Goal: Task Accomplishment & Management: Complete application form

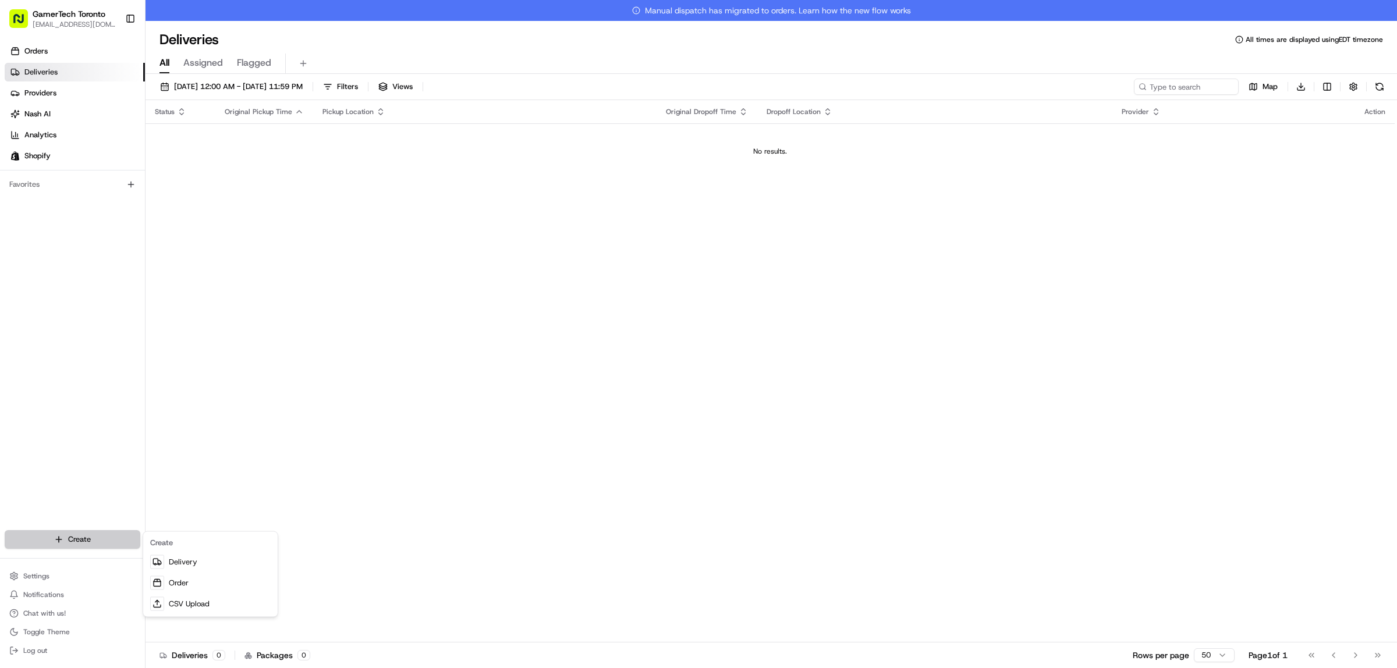
click at [102, 546] on html "GamerTech Toronto [EMAIL_ADDRESS][DOMAIN_NAME] Toggle Sidebar Orders Deliveries…" at bounding box center [698, 334] width 1397 height 668
click at [210, 561] on link "Delivery" at bounding box center [211, 562] width 130 height 21
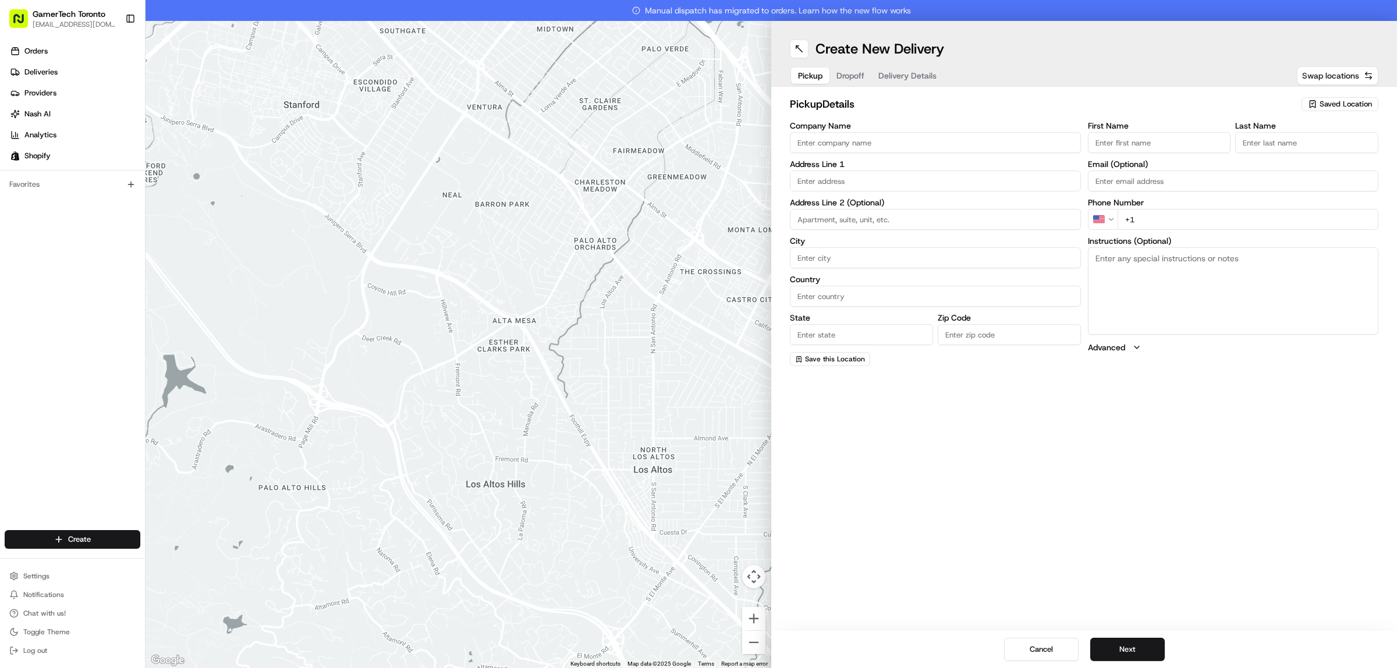
click at [1345, 79] on span "Swap locations" at bounding box center [1330, 76] width 57 height 12
click at [1348, 109] on span "Saved Location" at bounding box center [1346, 104] width 52 height 10
click at [1316, 149] on span "GamerTech Gaming PCs" at bounding box center [1320, 148] width 143 height 10
type input "GamerTech Gaming PCs"
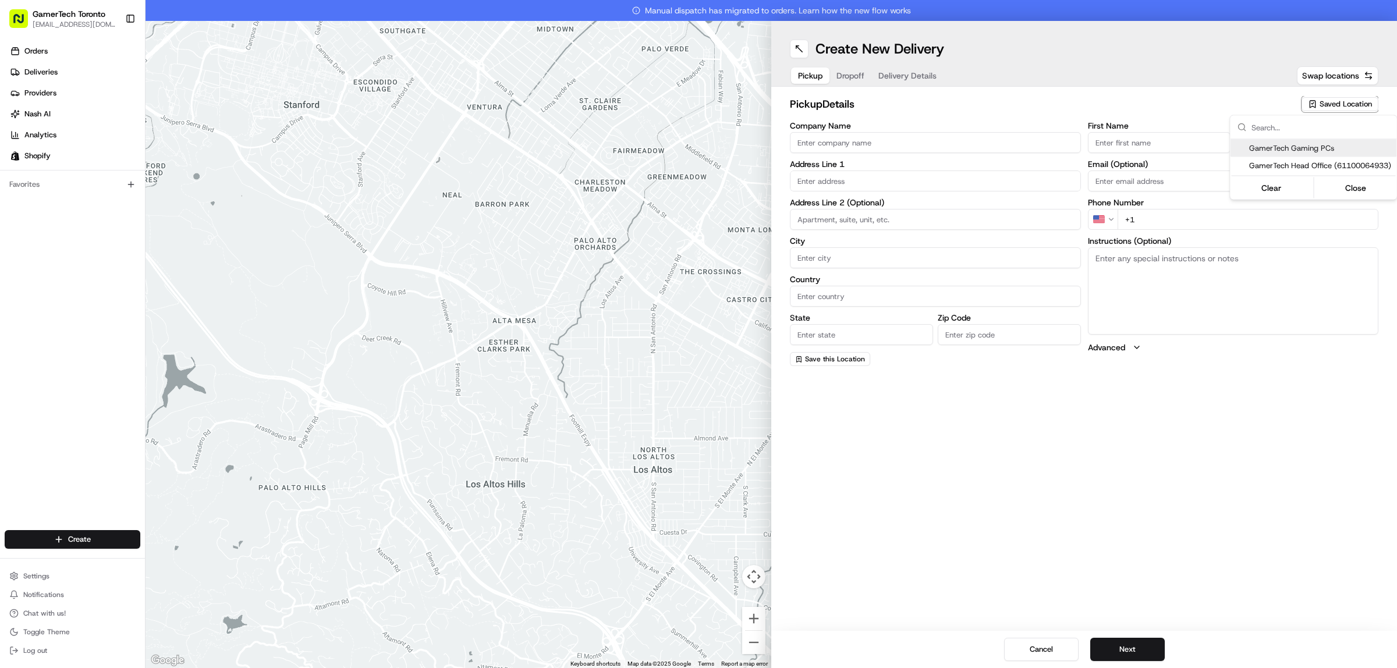
type input "470 N Rivermede Rd"
type input "#10"
type input "Vaughan"
type input "CA"
type input "ON"
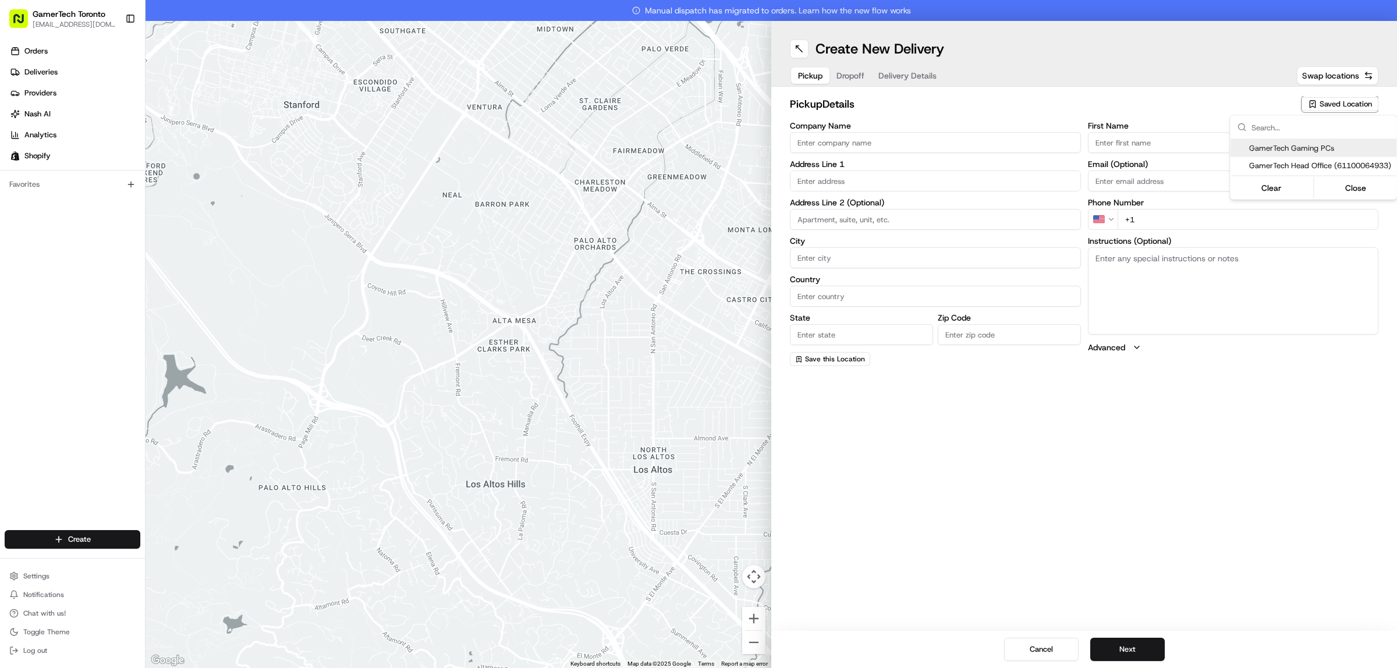
type input "L4K 3R8"
type input "CRISTIAN"
type input "MAIEREAN"
type input "bazernwow@gmail.com"
type input "+1 647 222 1055"
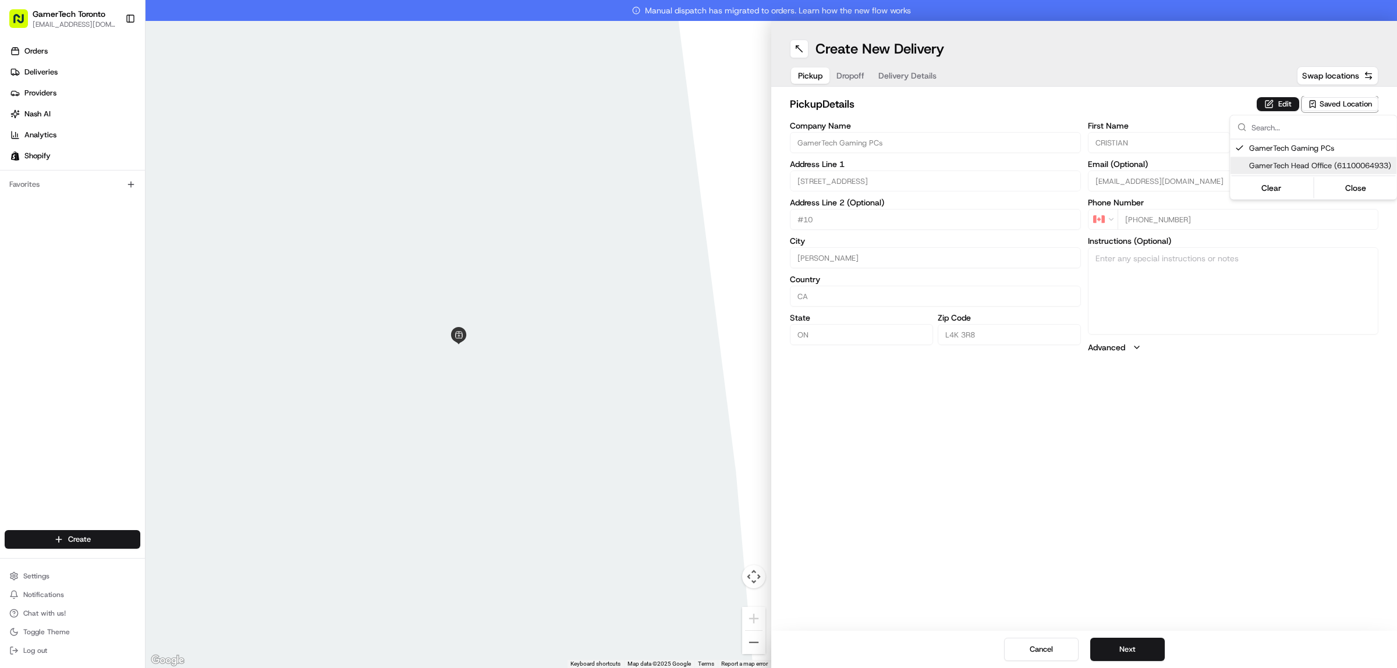
click at [1312, 427] on html "GamerTech Toronto info@gamertech.ca Toggle Sidebar Orders Deliveries Providers …" at bounding box center [698, 334] width 1397 height 668
click at [1136, 650] on button "Next" at bounding box center [1127, 649] width 75 height 23
click at [1173, 140] on input "First Name" at bounding box center [1159, 142] width 143 height 21
paste input "Umalkayr Guled"
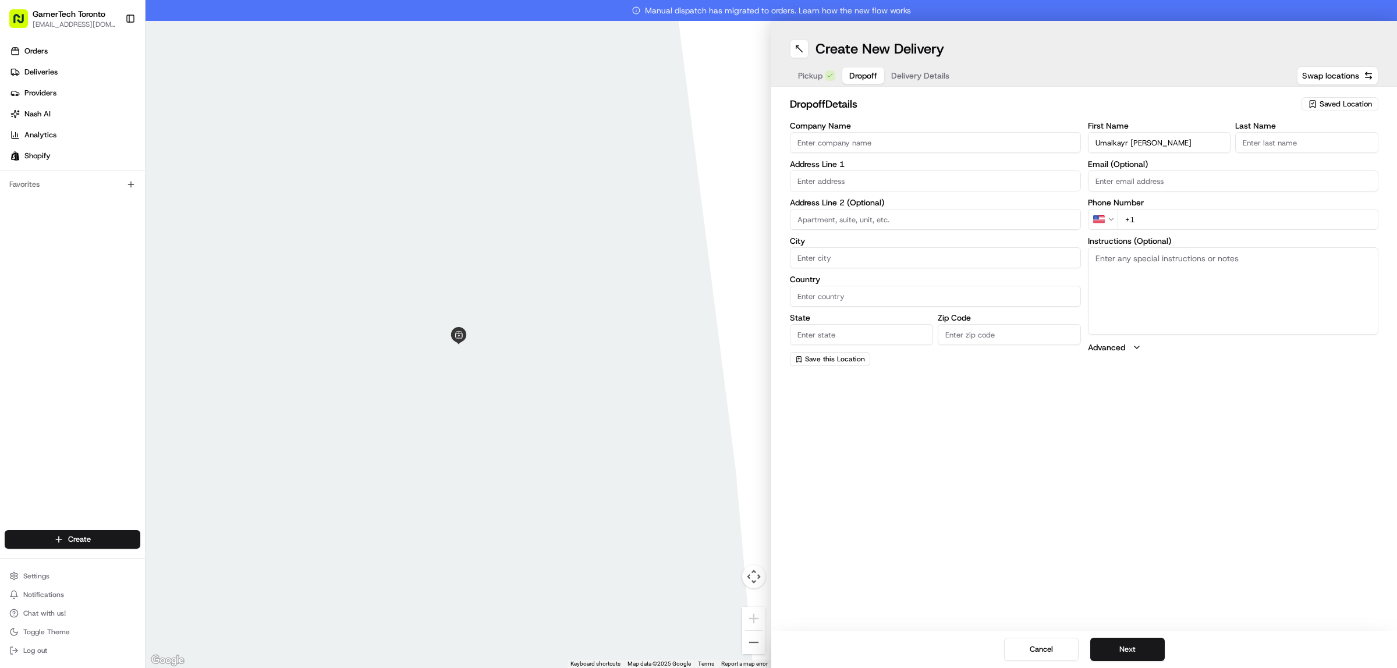
drag, startPoint x: 1176, startPoint y: 141, endPoint x: 1132, endPoint y: 144, distance: 43.8
click at [1132, 144] on input "Umalkayr Guled" at bounding box center [1159, 142] width 143 height 21
type input "Umalkayr Guled"
click at [1271, 144] on input "Last Name" at bounding box center [1306, 142] width 143 height 21
paste input "Guled"
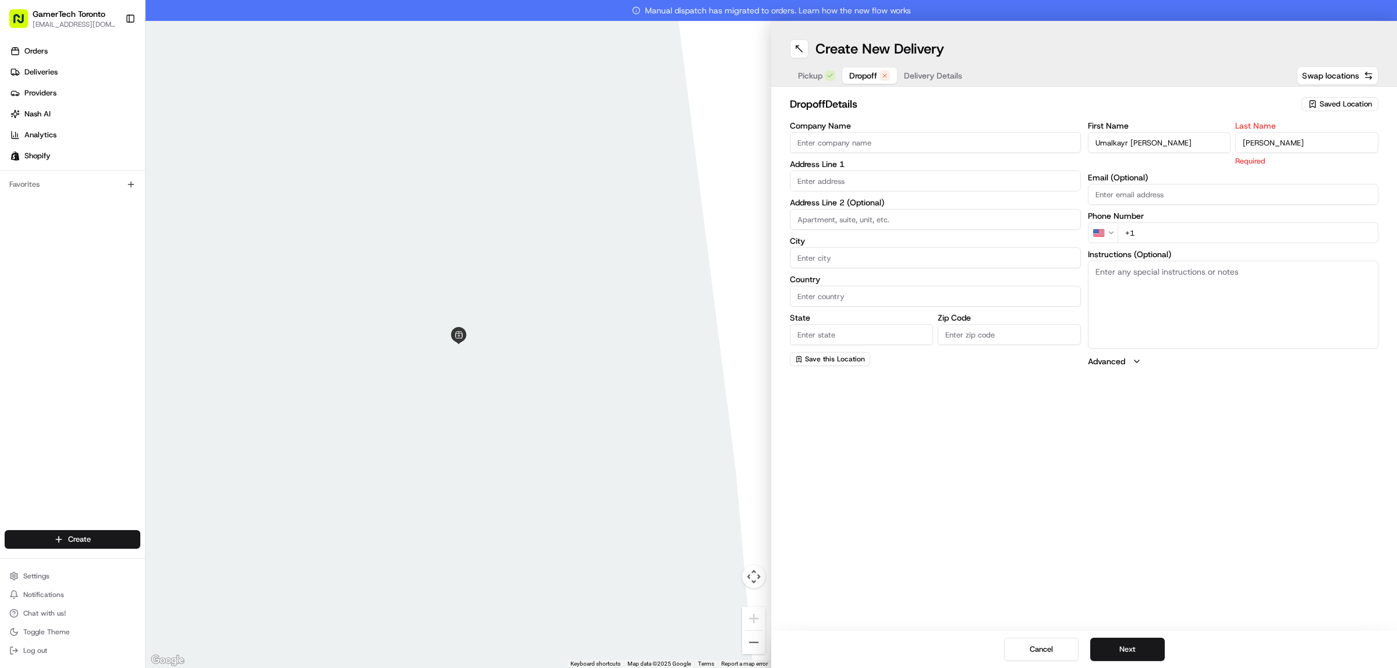
type input "Guled"
click at [1189, 146] on input "Umalkayr Guled" at bounding box center [1159, 142] width 143 height 21
type input "Umalkayr"
click at [1242, 136] on input "Guled" at bounding box center [1306, 142] width 143 height 21
click at [1142, 178] on input "Email (Optional)" at bounding box center [1233, 181] width 291 height 21
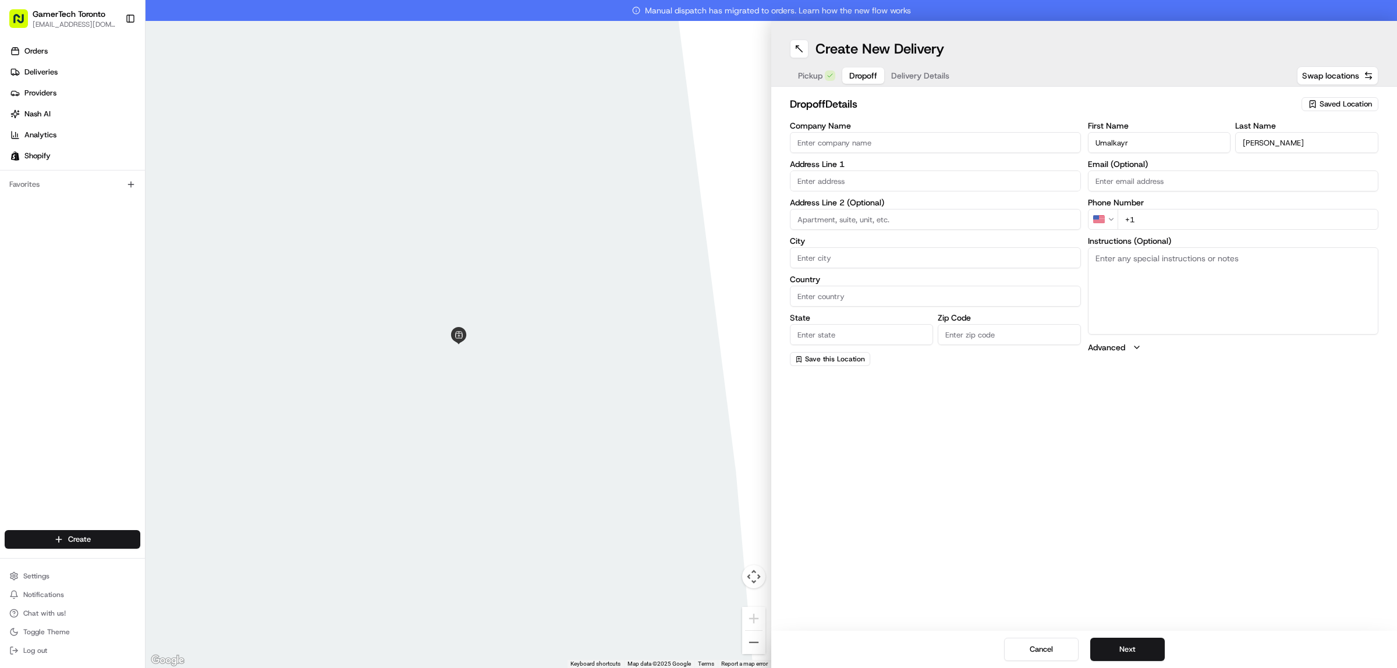
paste input "Umalkayrguled@gmail.com"
type input "Umalkayrguled@gmail.com"
click at [1188, 218] on input "+1" at bounding box center [1248, 219] width 261 height 21
paste input "647 864 8753"
type input "+1 647 864 8753"
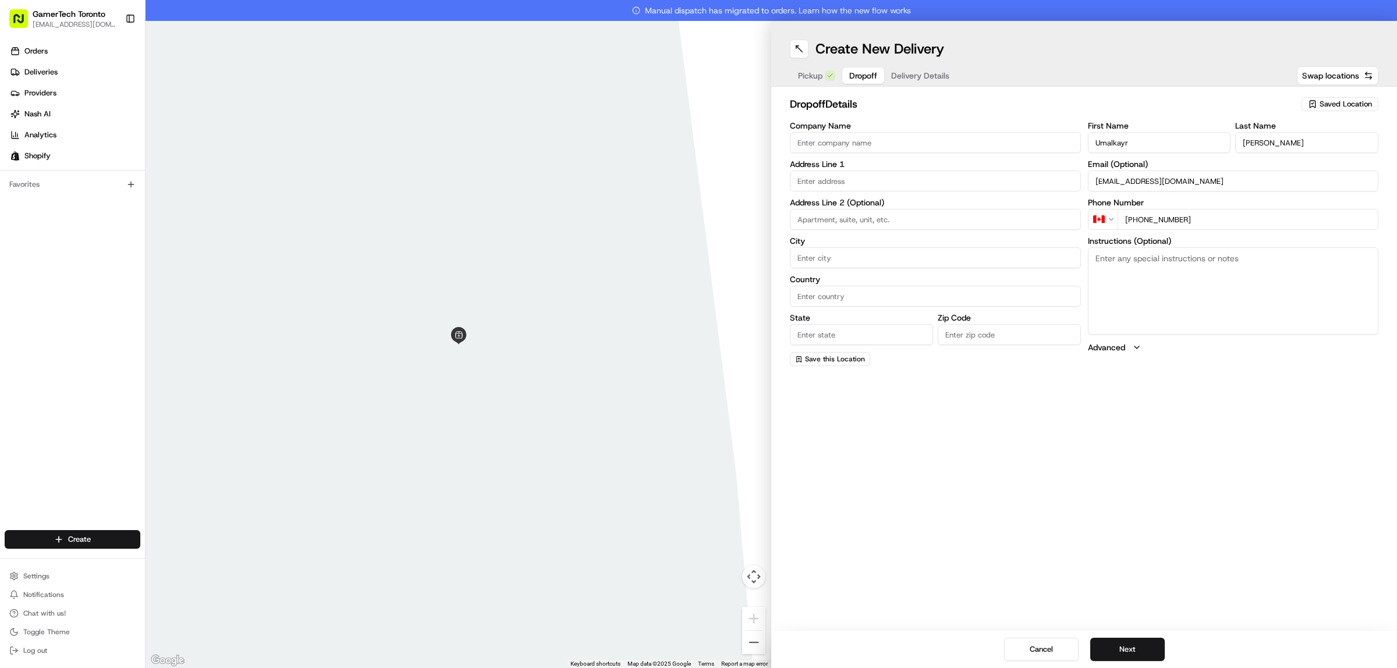
click at [853, 181] on input "text" at bounding box center [935, 181] width 291 height 21
paste input "111 Hickory Tree Road"
click at [890, 204] on div "111 Hickory Tree Road, York, ON, Canada" at bounding box center [936, 205] width 285 height 17
type input "111 Hickory Tree Rd, York, ON M9N 3P9, Canada"
type input "Toronto"
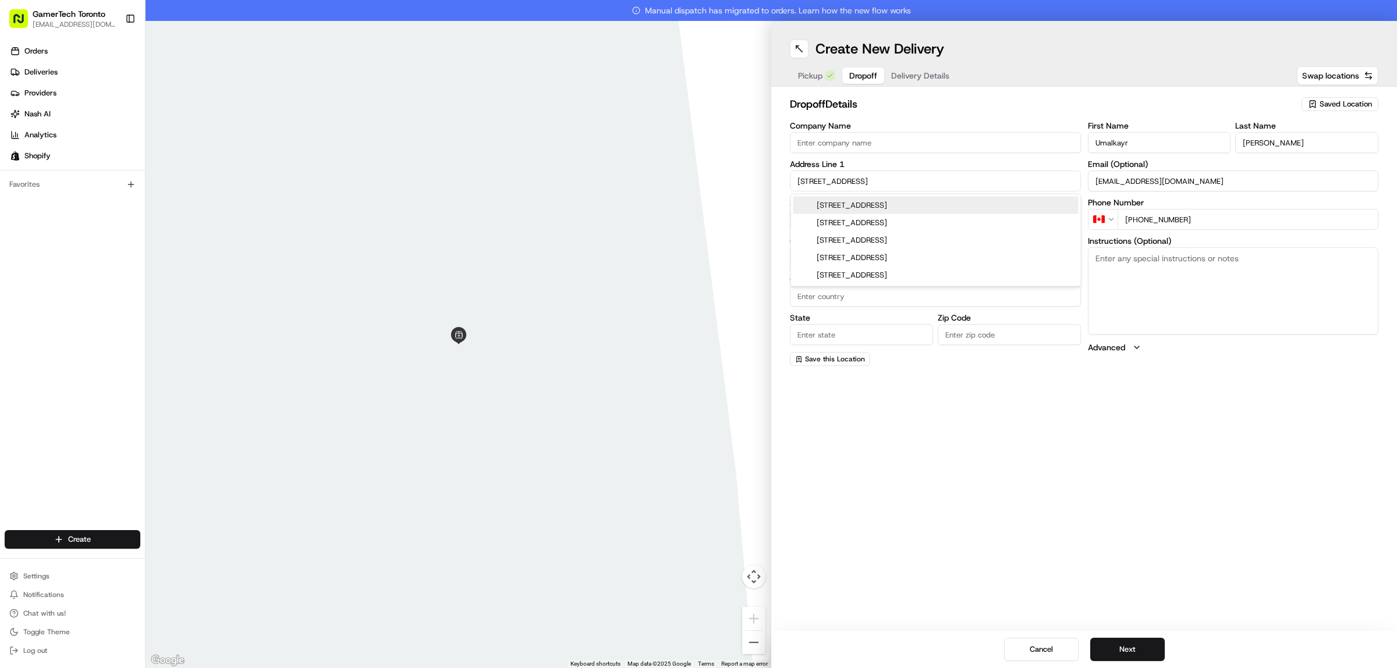
type input "Canada"
type input "ON"
type input "M9N 3P9"
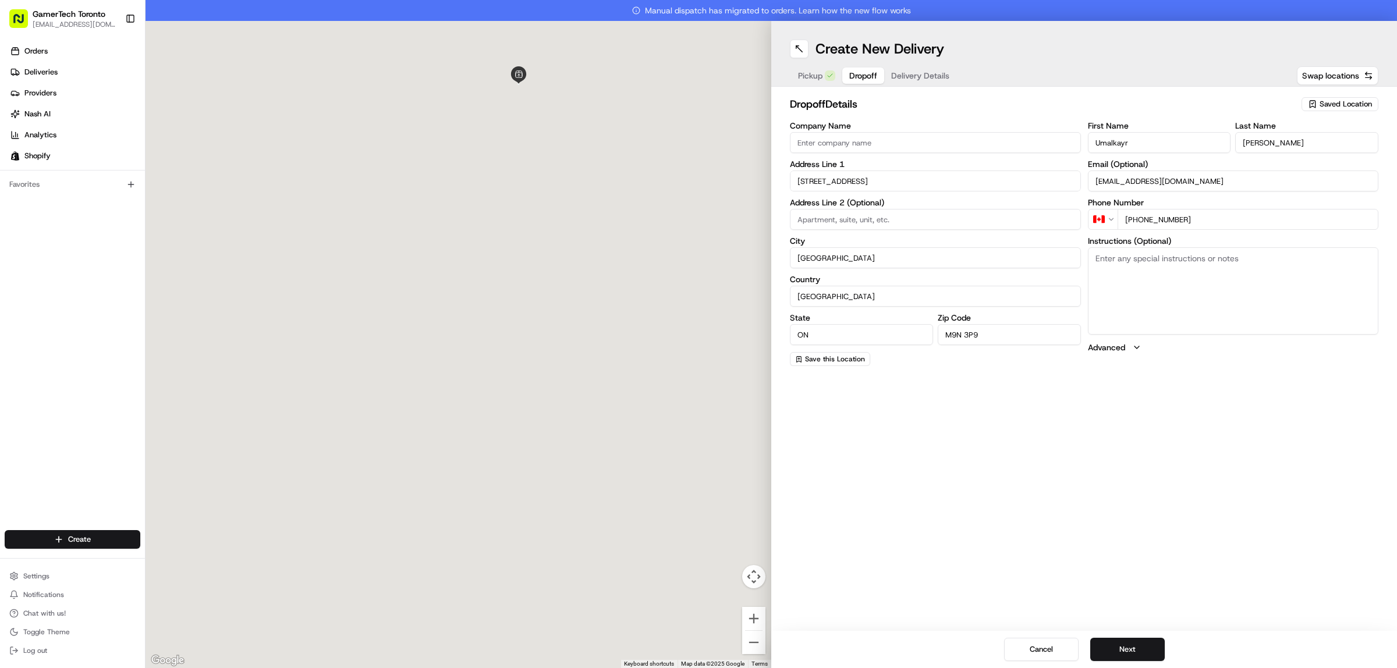
type input "111 Hickory Tree Road"
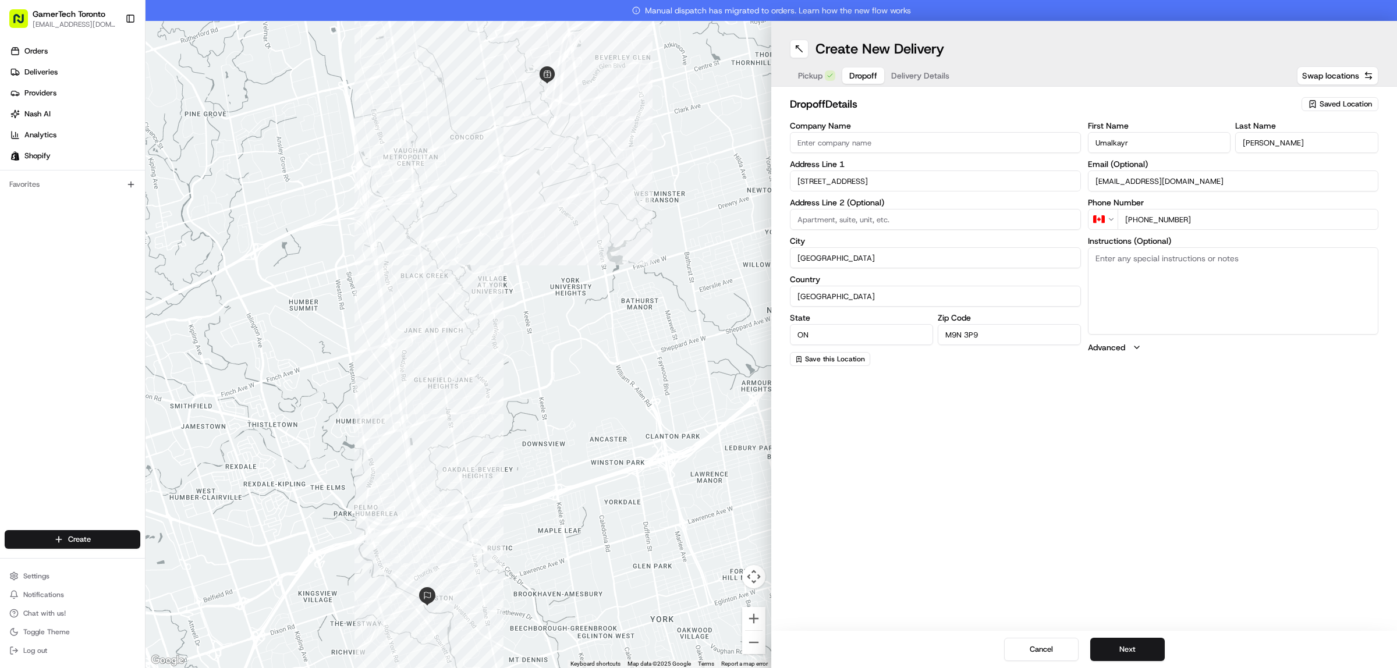
click at [930, 213] on input at bounding box center [935, 219] width 291 height 21
paste input "Apt 314 Buzzer 255"
type input "Apt 314 Buzzer 255"
click at [1173, 268] on textarea "Instructions (Optional)" at bounding box center [1233, 290] width 291 height 87
drag, startPoint x: 1209, startPoint y: 222, endPoint x: 1136, endPoint y: 216, distance: 73.6
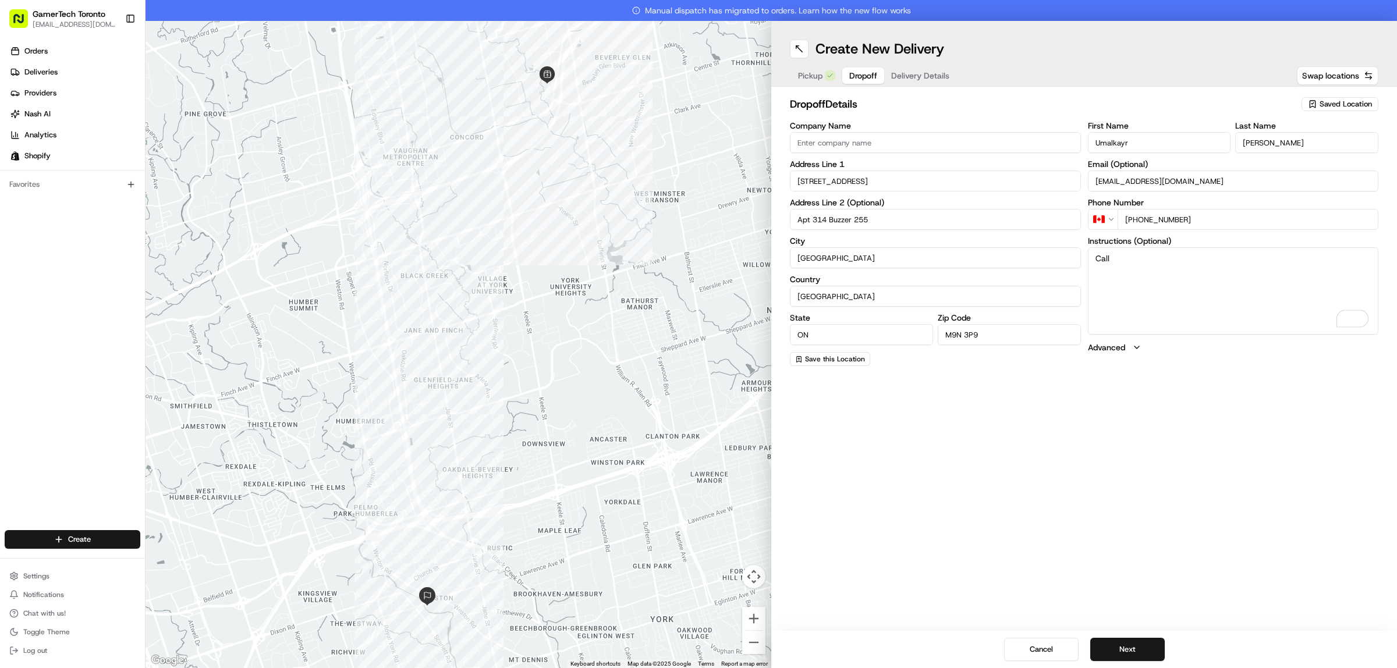
click at [1136, 216] on input "+1 647 864 8753" at bounding box center [1248, 219] width 261 height 21
click at [1155, 268] on textarea "Call" at bounding box center [1233, 290] width 291 height 87
paste textarea "647 864 8753"
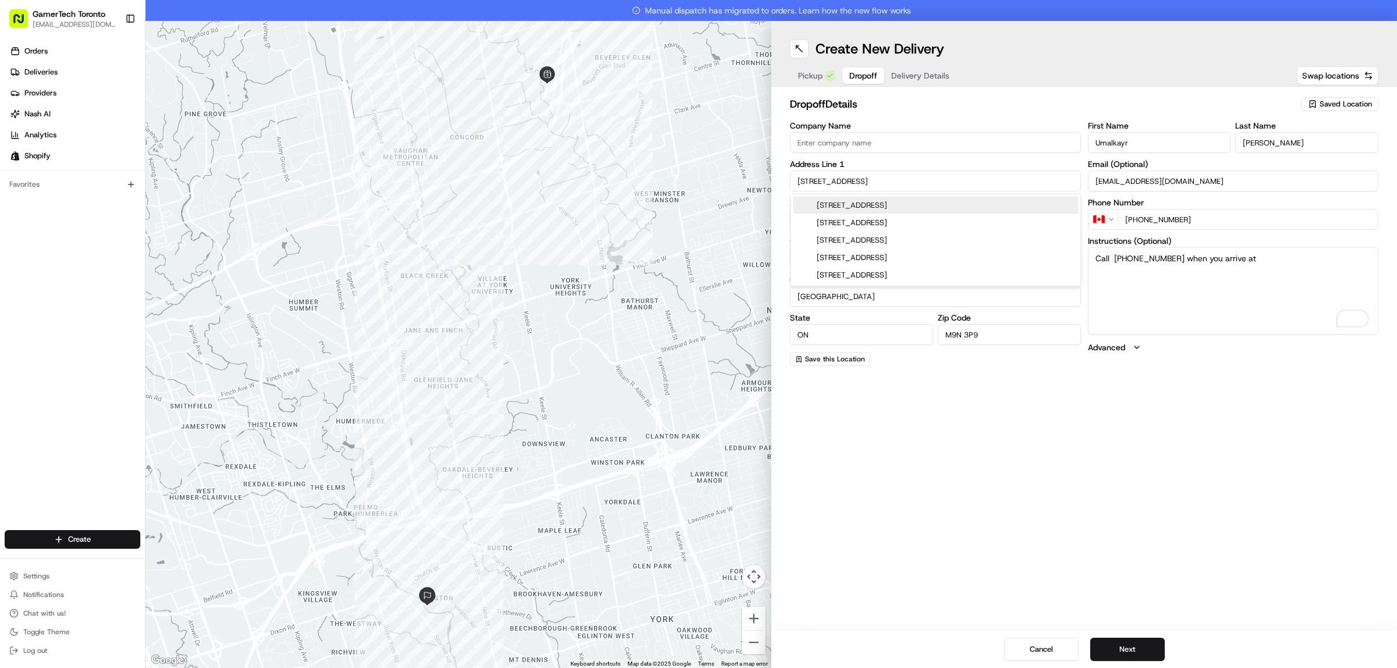
drag, startPoint x: 895, startPoint y: 182, endPoint x: 763, endPoint y: 182, distance: 132.2
click at [763, 182] on div "← Move left → Move right ↑ Move up ↓ Move down + Zoom in - Zoom out Home Jump l…" at bounding box center [772, 344] width 1252 height 647
click at [1310, 260] on textarea "Call 647 864 8753 when you arrive at" at bounding box center [1233, 290] width 291 height 87
paste textarea "111 Hickory Tree Road"
click at [1233, 420] on div "Create New Delivery Pickup Dropoff Delivery Details Swap locations dropoff Deta…" at bounding box center [1084, 344] width 626 height 647
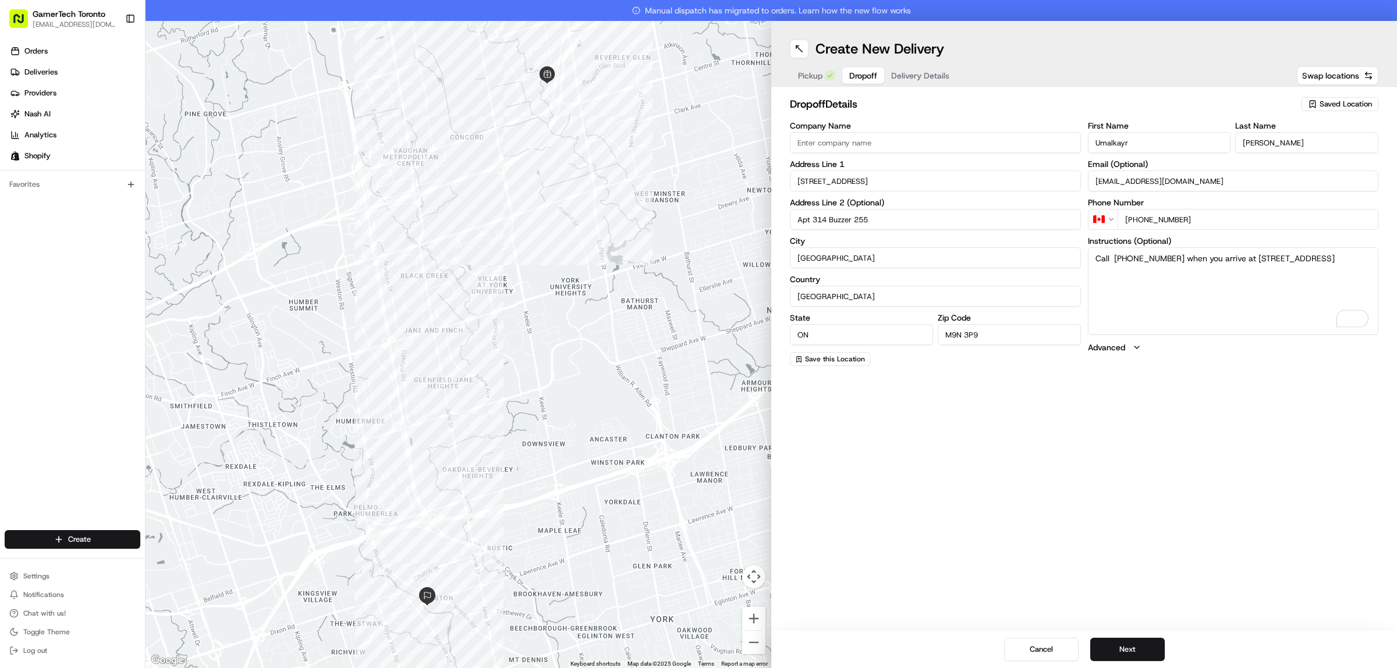
click at [1351, 265] on textarea "Call 647 864 8753 when you arrive at 111 Hickory Tree Road" at bounding box center [1233, 290] width 291 height 87
click at [1146, 405] on div "Create New Delivery Pickup Dropoff Delivery Details Swap locations dropoff Deta…" at bounding box center [1084, 344] width 626 height 647
type textarea "Call 647 864 8753 when you arrive at 111 Hickory Tree Road, and they will come …"
click at [1123, 639] on button "Next" at bounding box center [1127, 649] width 75 height 23
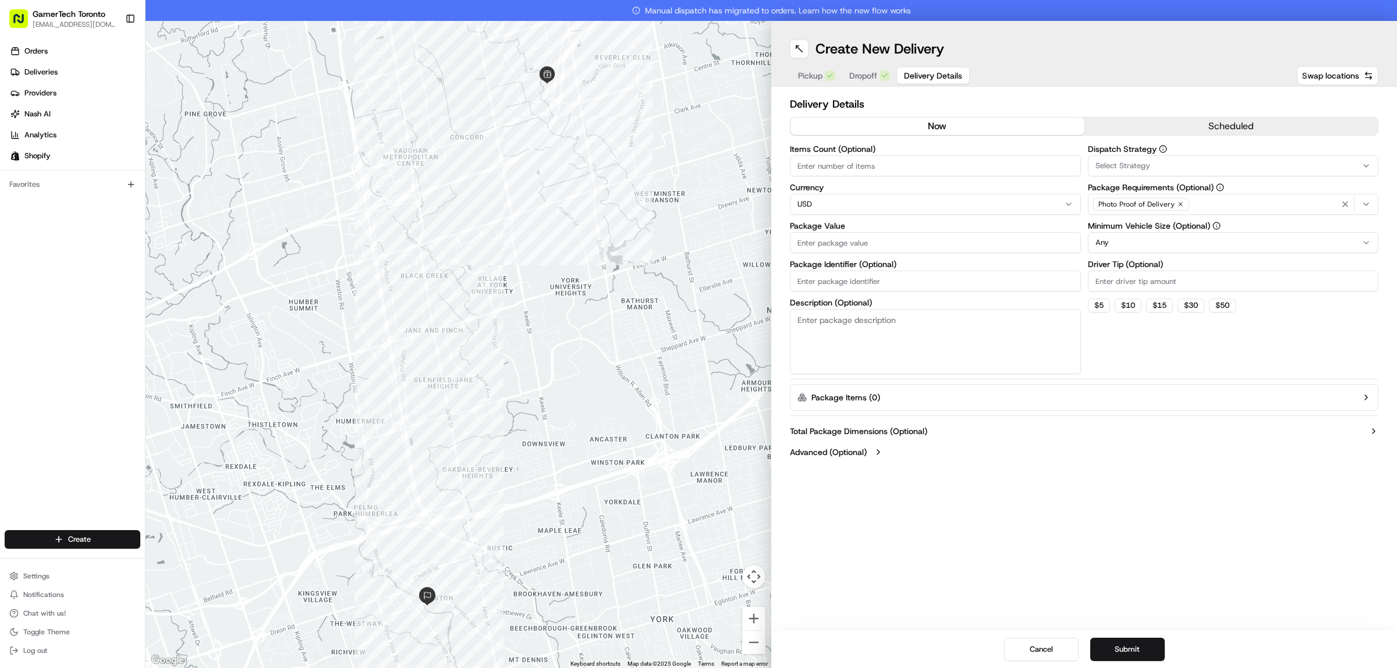
click at [923, 161] on input "Items Count (Optional)" at bounding box center [935, 165] width 291 height 21
type input "2"
click at [881, 198] on html "GamerTech Toronto info@gamertech.ca Toggle Sidebar Orders Deliveries Providers …" at bounding box center [698, 334] width 1397 height 668
click at [825, 242] on input "Package Value" at bounding box center [935, 242] width 291 height 21
paste input "2830.57"
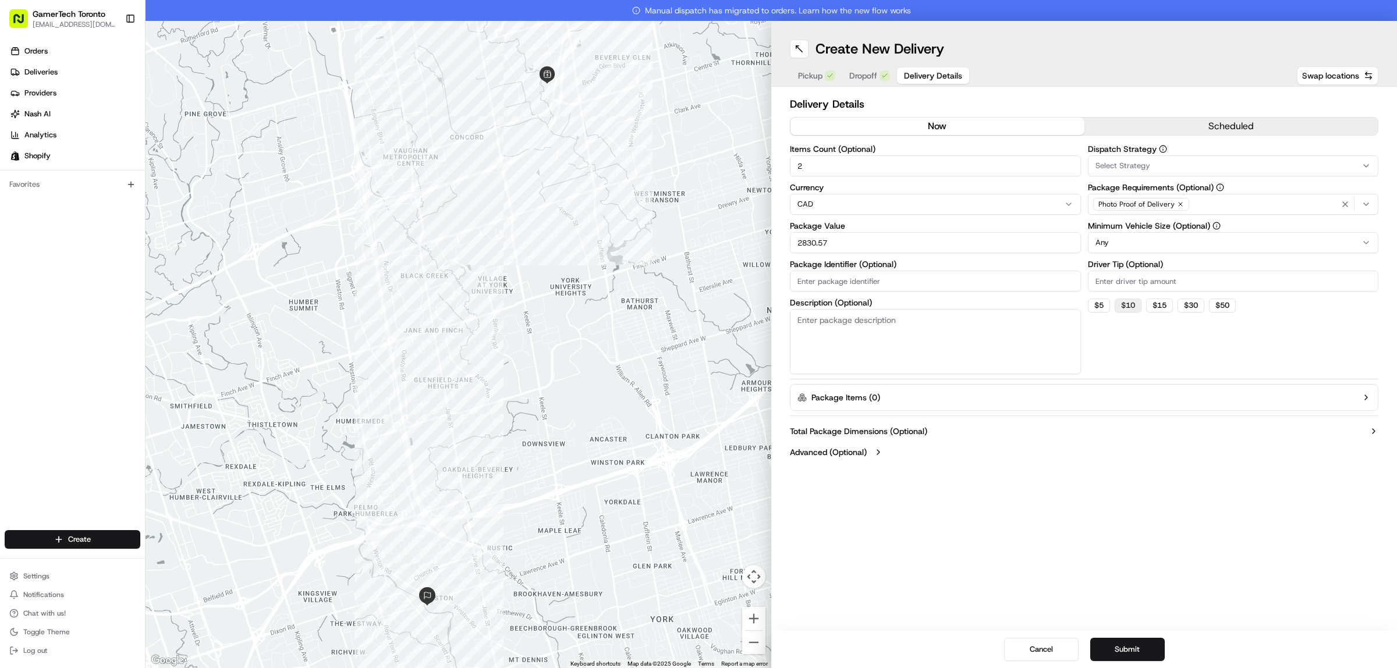
type input "2830.57"
click at [1130, 304] on button "$ 10" at bounding box center [1128, 306] width 27 height 14
type input "10"
click at [1262, 202] on div "Photo Proof of Delivery" at bounding box center [1233, 204] width 285 height 17
click at [1148, 271] on span "Photo Proof of Delivery" at bounding box center [1178, 268] width 143 height 10
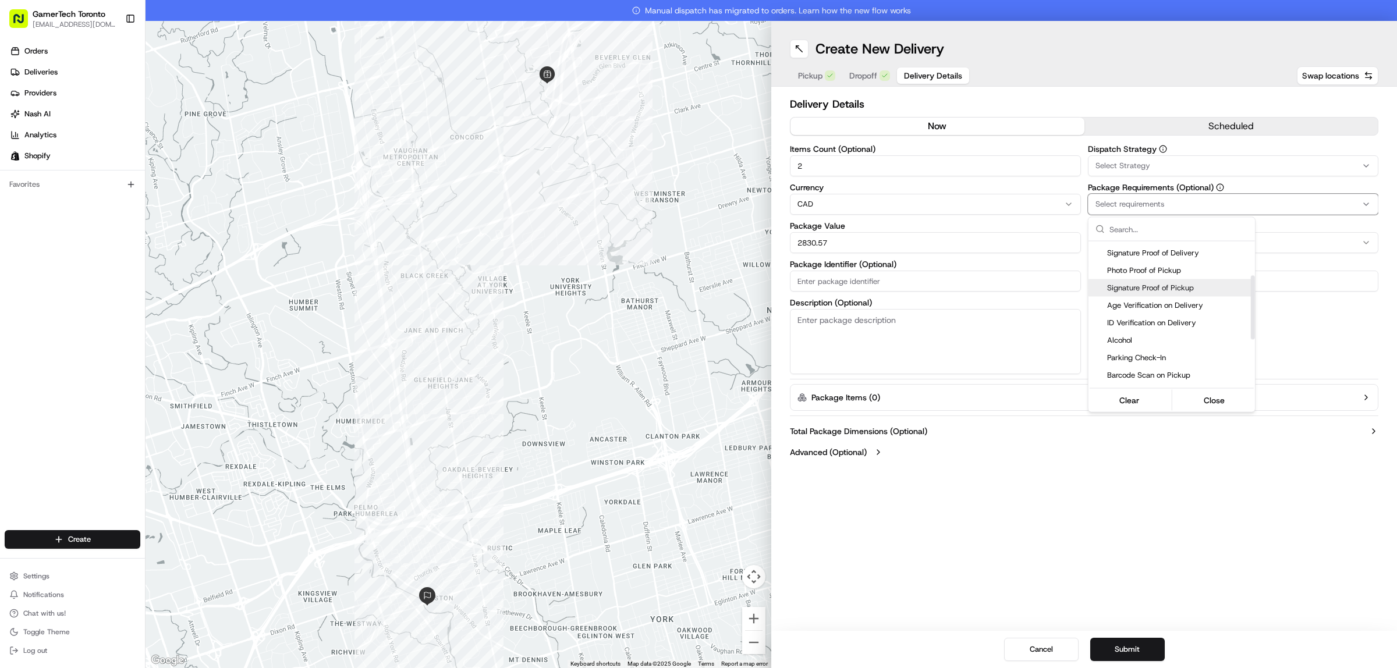
scroll to position [146, 0]
click at [1153, 311] on span "Meet on Delivery" at bounding box center [1178, 314] width 143 height 10
click at [1153, 334] on span "Pincode Verification" at bounding box center [1178, 332] width 143 height 10
click at [1290, 540] on html "GamerTech Toronto info@gamertech.ca Toggle Sidebar Orders Deliveries Providers …" at bounding box center [698, 334] width 1397 height 668
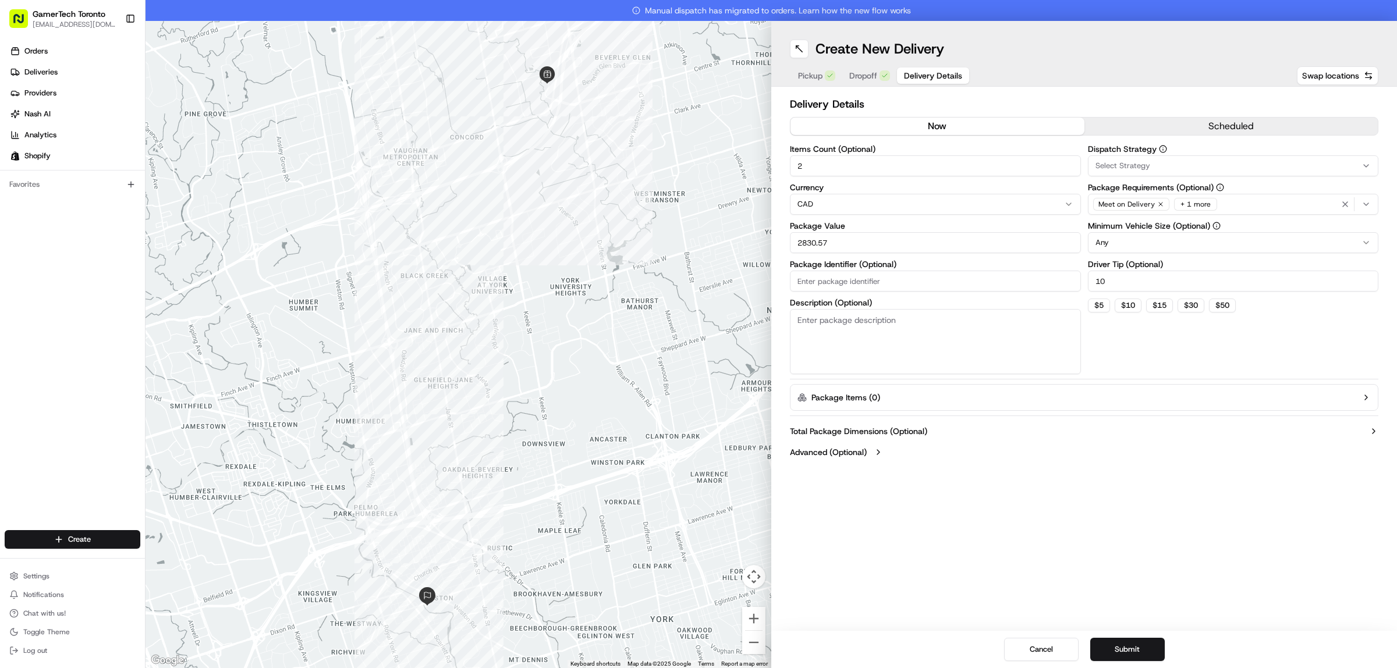
click at [1180, 166] on div "Select Strategy" at bounding box center [1233, 166] width 285 height 10
click at [1152, 220] on div "None" at bounding box center [1172, 212] width 167 height 17
click at [1152, 223] on div "Shopify" at bounding box center [1172, 229] width 167 height 17
click at [1182, 610] on html "GamerTech Toronto info@gamertech.ca Toggle Sidebar Orders Deliveries Providers …" at bounding box center [698, 334] width 1397 height 668
click at [1198, 205] on div "+ 1 more" at bounding box center [1195, 204] width 43 height 13
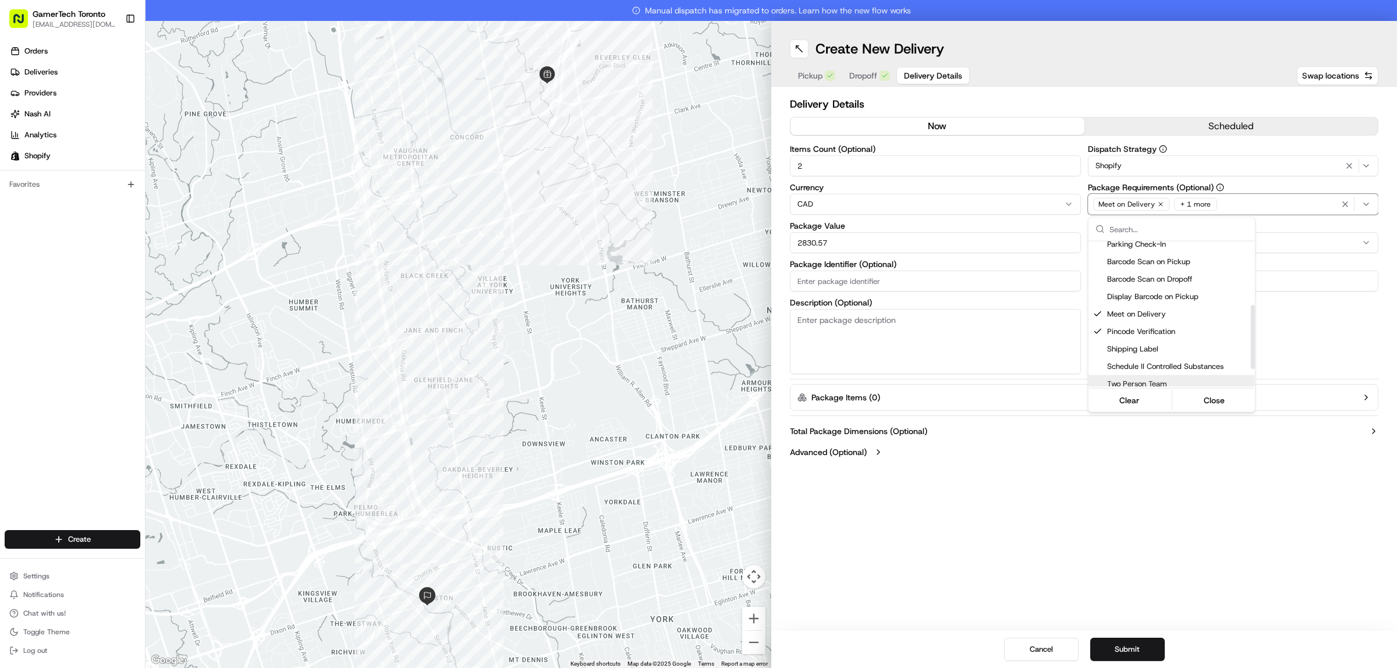
click at [1141, 490] on html "GamerTech Toronto info@gamertech.ca Toggle Sidebar Orders Deliveries Providers …" at bounding box center [698, 334] width 1397 height 668
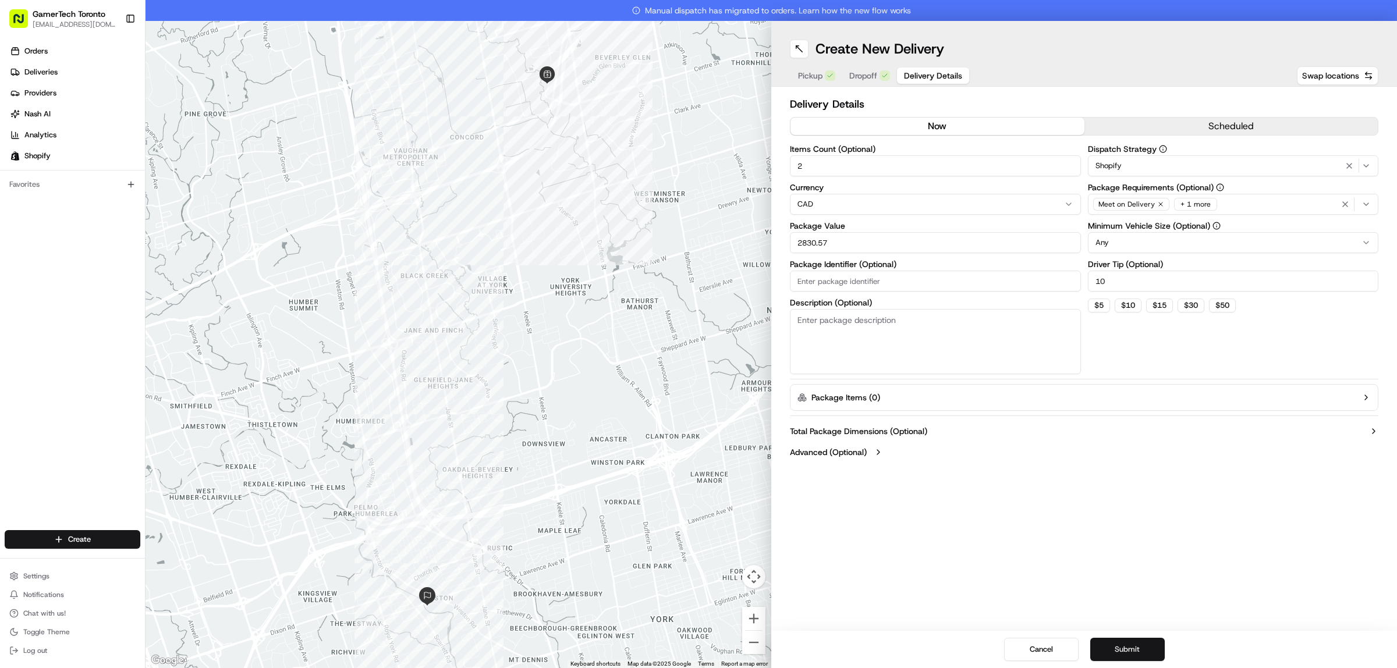
click at [1128, 642] on button "Submit" at bounding box center [1127, 649] width 75 height 23
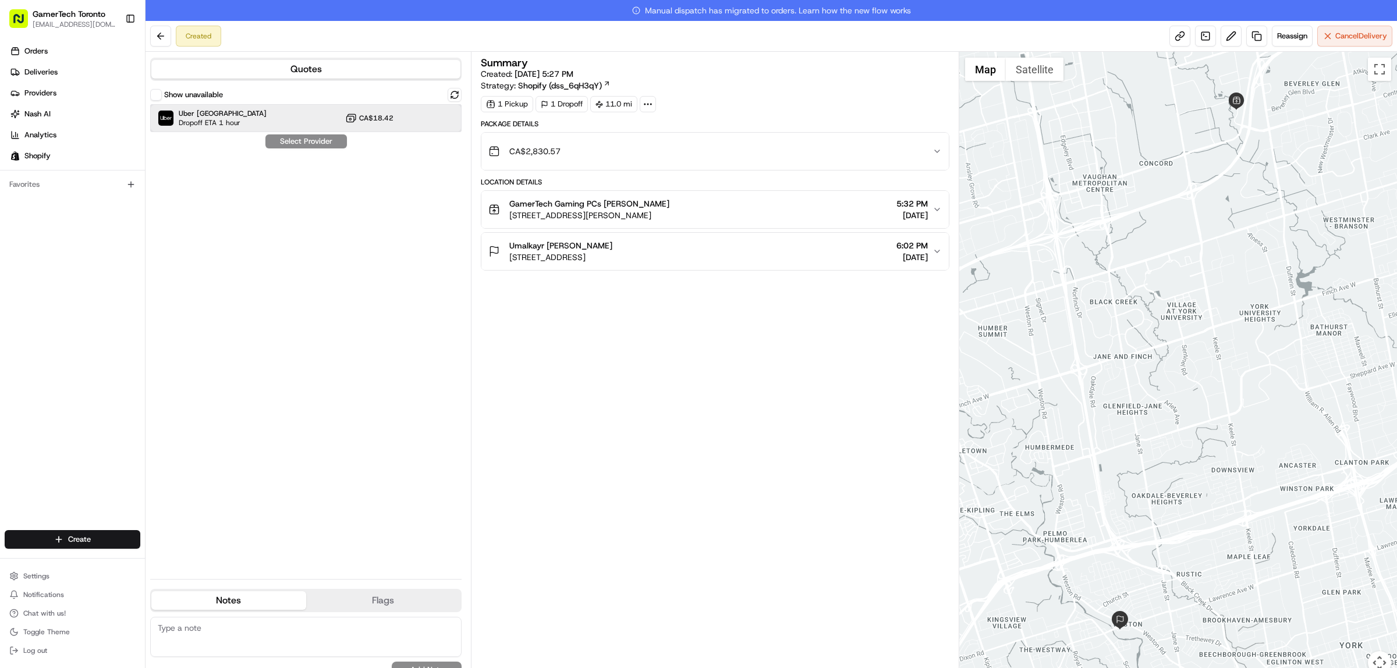
click at [400, 117] on div "Uber Canada Dropoff ETA 1 hour CA$18.42" at bounding box center [305, 118] width 311 height 28
click at [314, 139] on button "Assign Provider" at bounding box center [306, 141] width 83 height 14
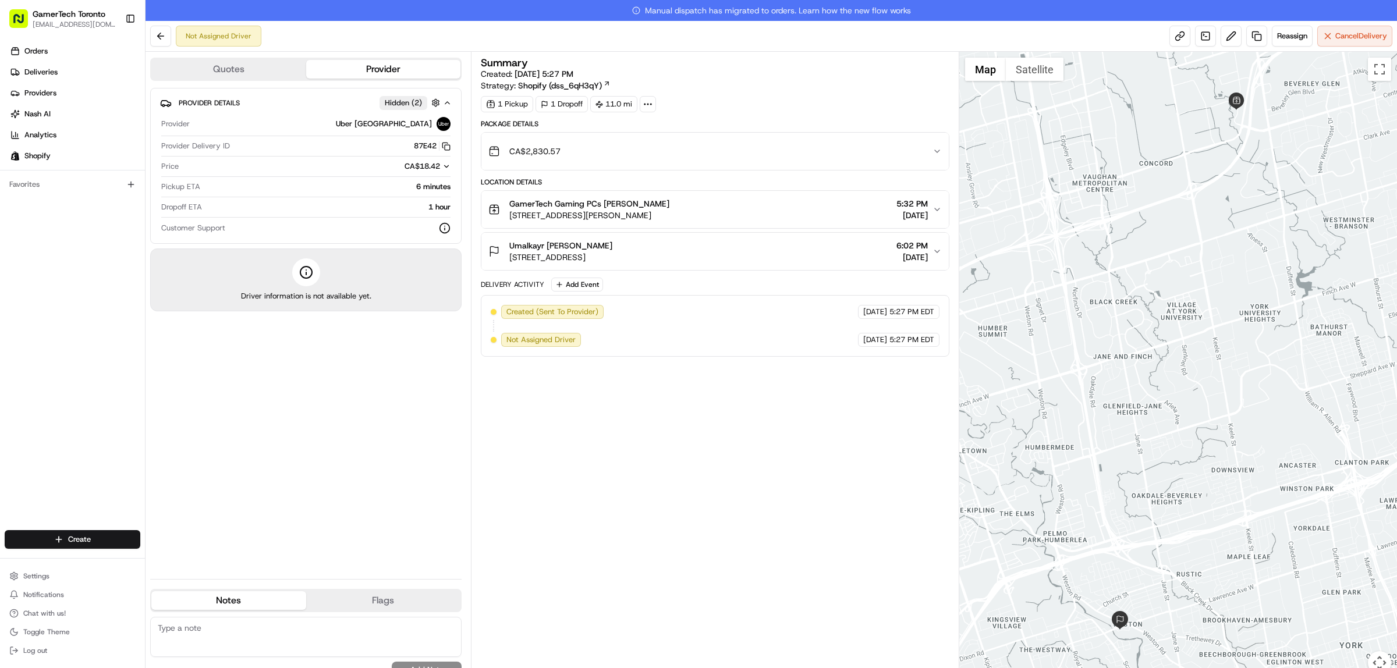
click at [741, 420] on div "Summary Created: 08/19/2025 5:27 PM Strategy: Shopify (dss_6qH3qY) 1 Pickup 1 D…" at bounding box center [715, 370] width 469 height 625
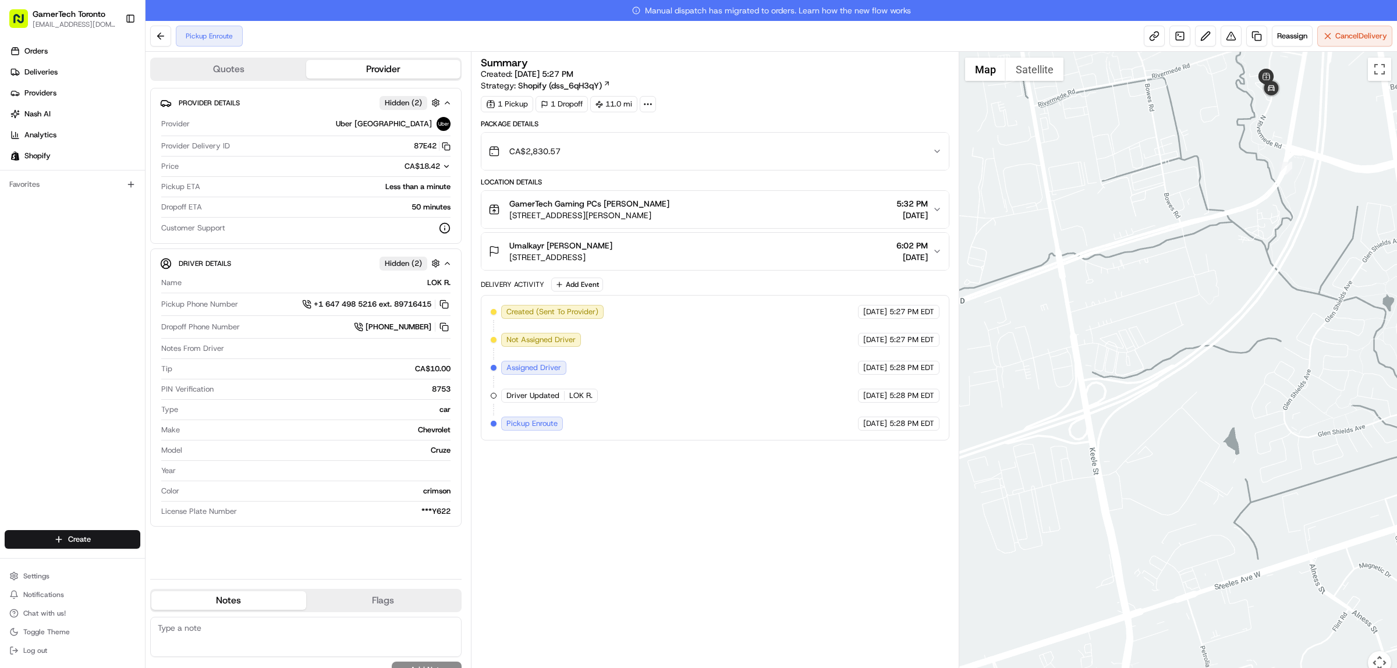
drag, startPoint x: 1288, startPoint y: 132, endPoint x: 1277, endPoint y: 183, distance: 52.4
click at [1279, 185] on div at bounding box center [1178, 370] width 438 height 637
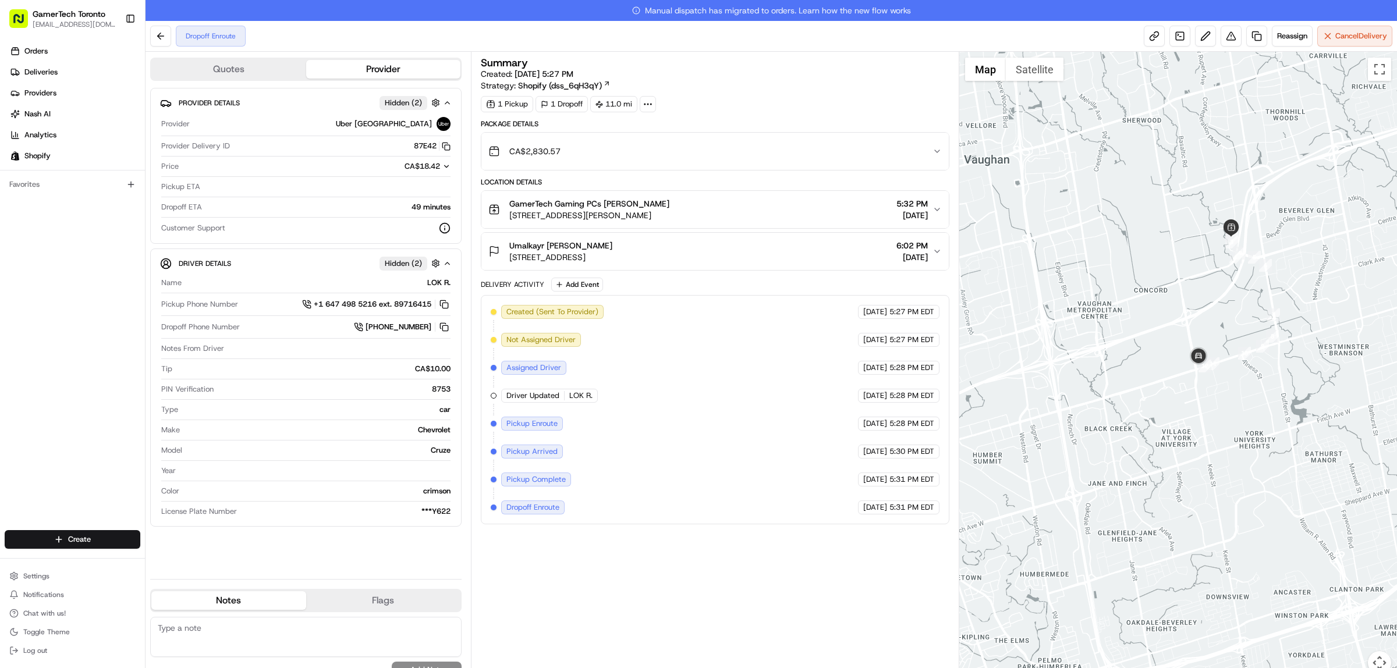
drag, startPoint x: 1226, startPoint y: 442, endPoint x: 1176, endPoint y: 338, distance: 115.9
click at [1207, 379] on div at bounding box center [1178, 370] width 438 height 637
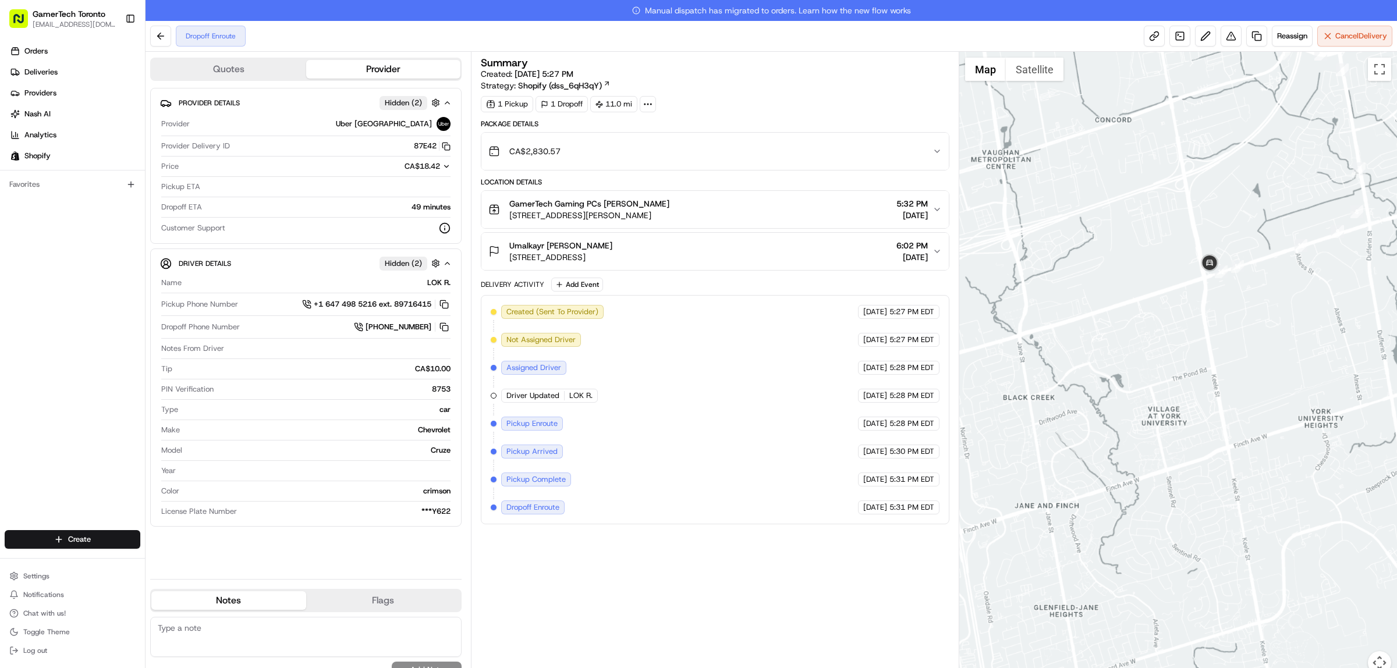
drag, startPoint x: 1093, startPoint y: 275, endPoint x: 1266, endPoint y: 254, distance: 174.3
click at [1266, 254] on div at bounding box center [1178, 370] width 438 height 637
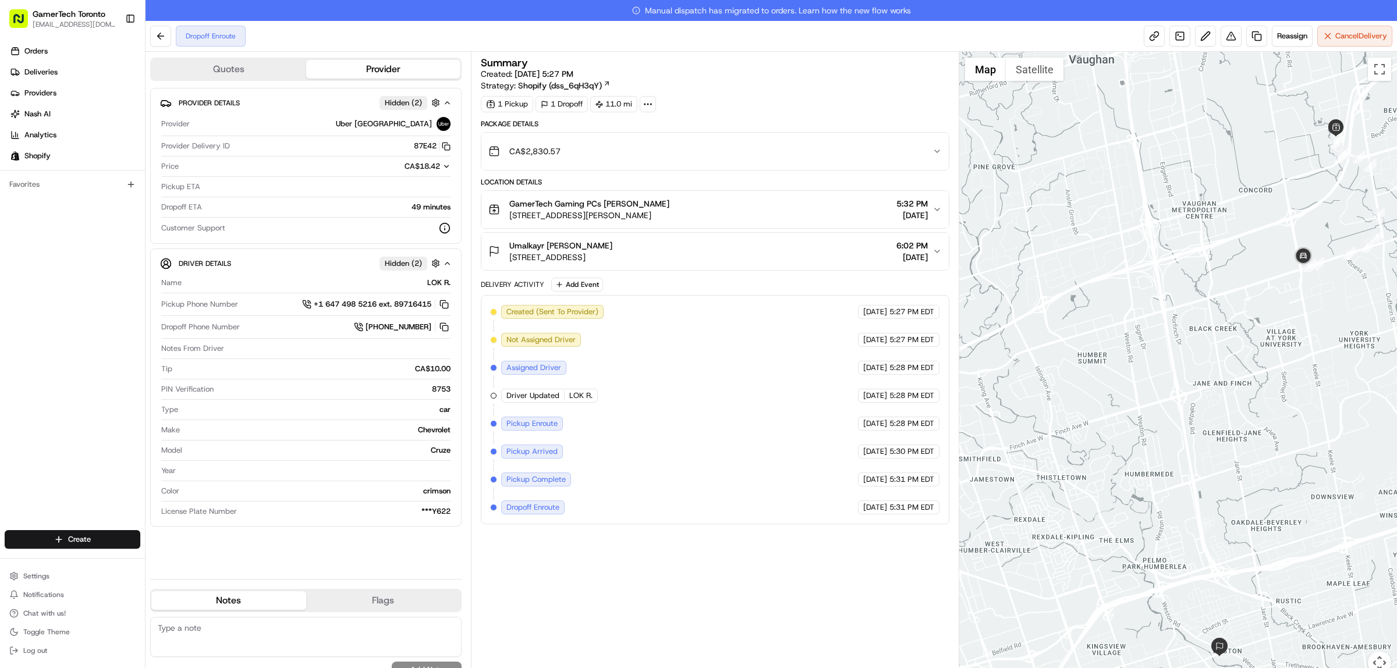
drag, startPoint x: 1266, startPoint y: 254, endPoint x: 1201, endPoint y: 284, distance: 72.2
click at [1201, 284] on div at bounding box center [1178, 370] width 438 height 637
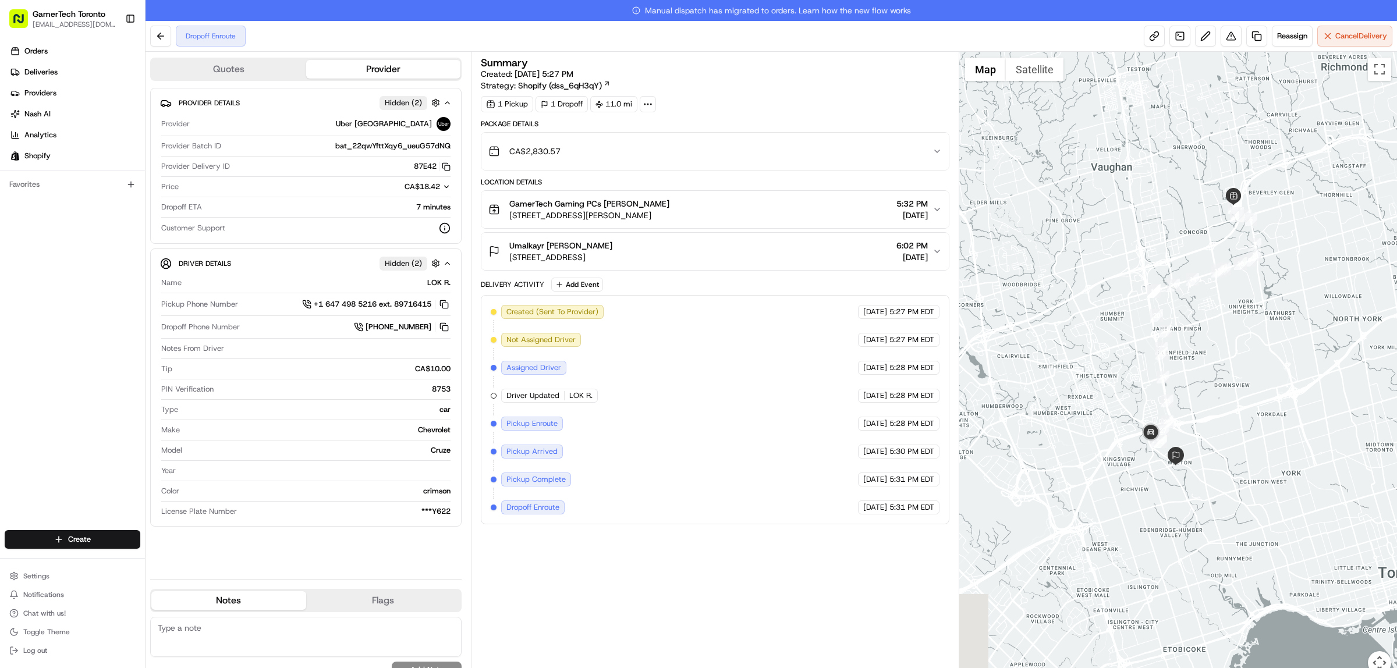
drag, startPoint x: 1026, startPoint y: 508, endPoint x: 1152, endPoint y: 405, distance: 162.6
click at [1152, 405] on div at bounding box center [1178, 370] width 438 height 637
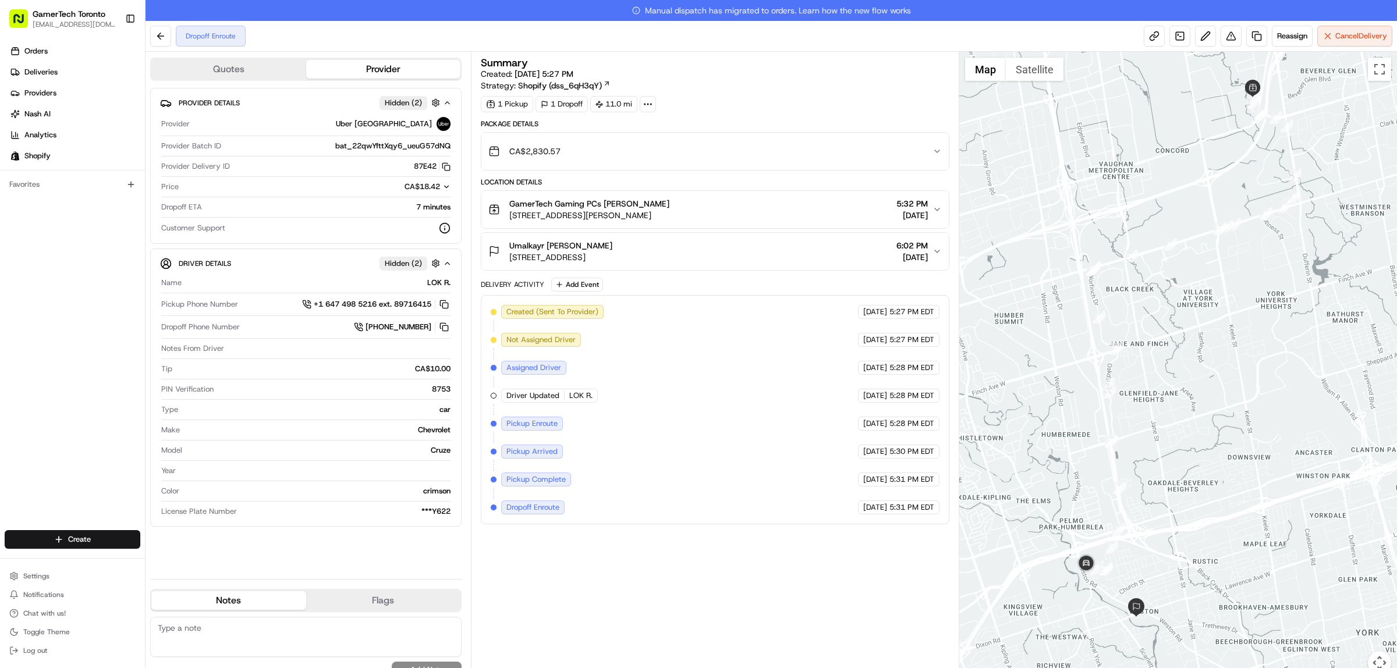
drag, startPoint x: 1233, startPoint y: 438, endPoint x: 1213, endPoint y: 519, distance: 83.3
click at [1213, 519] on div at bounding box center [1178, 370] width 438 height 637
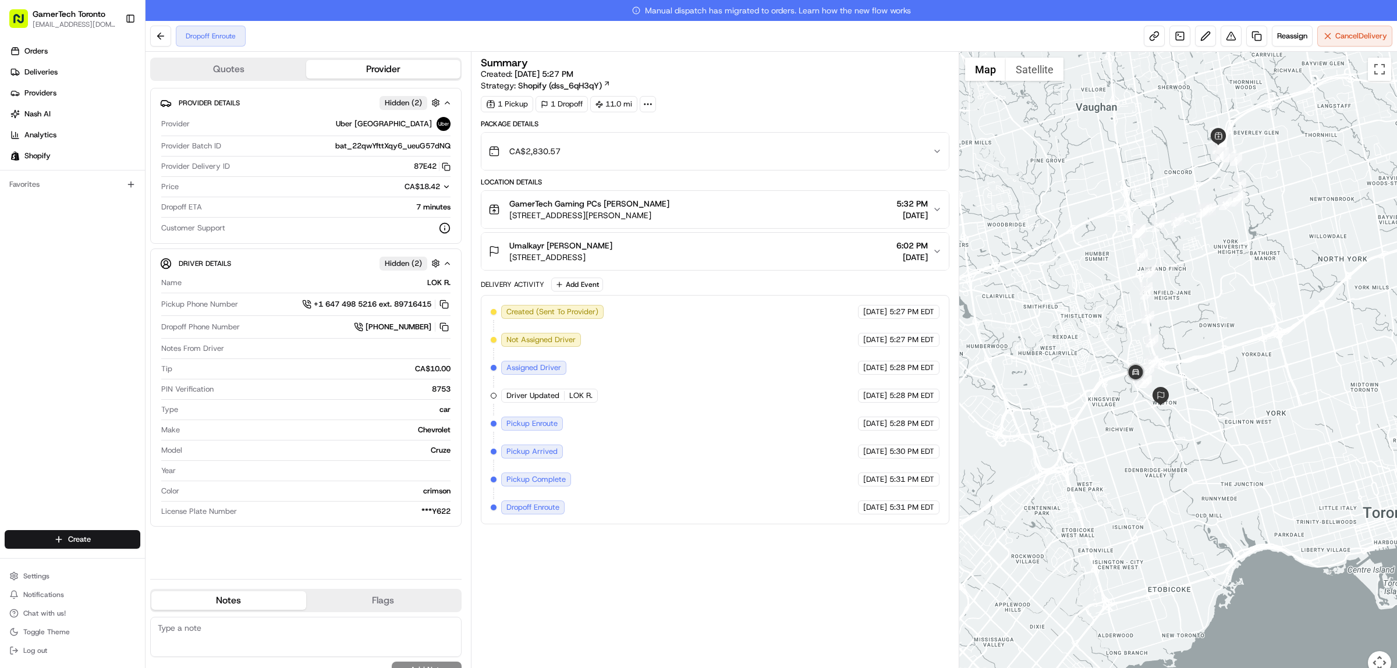
drag, startPoint x: 1210, startPoint y: 494, endPoint x: 1196, endPoint y: 339, distance: 155.4
click at [1196, 339] on div at bounding box center [1178, 370] width 438 height 637
